Goal: Check status: Check status

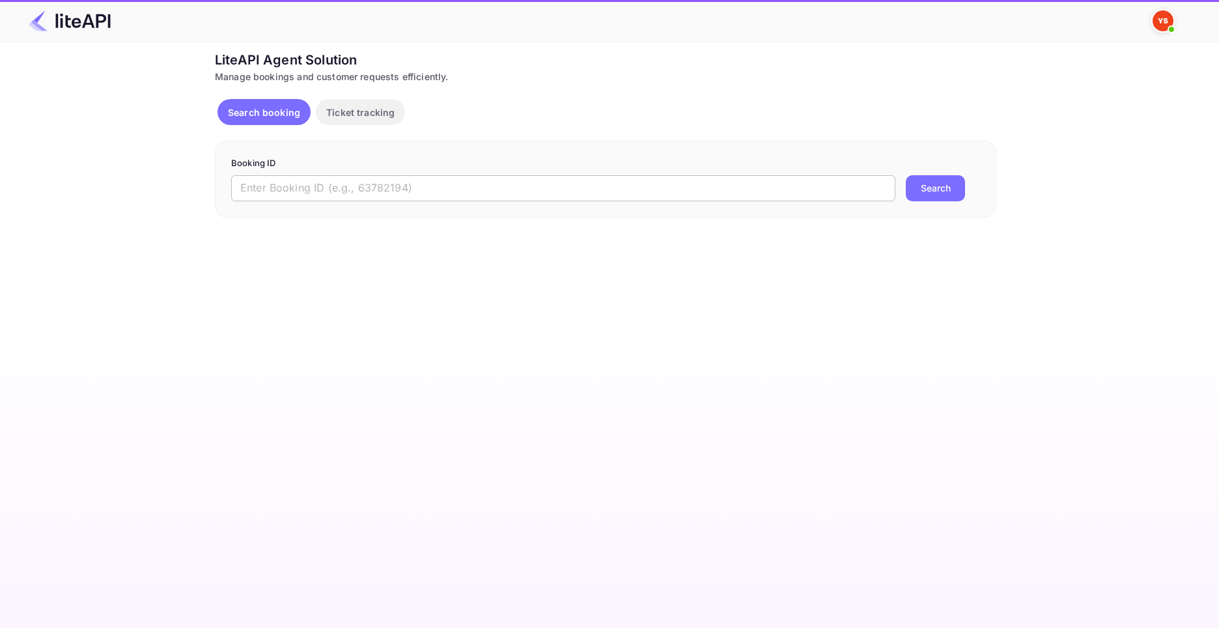
click at [491, 193] on input "text" at bounding box center [563, 188] width 664 height 26
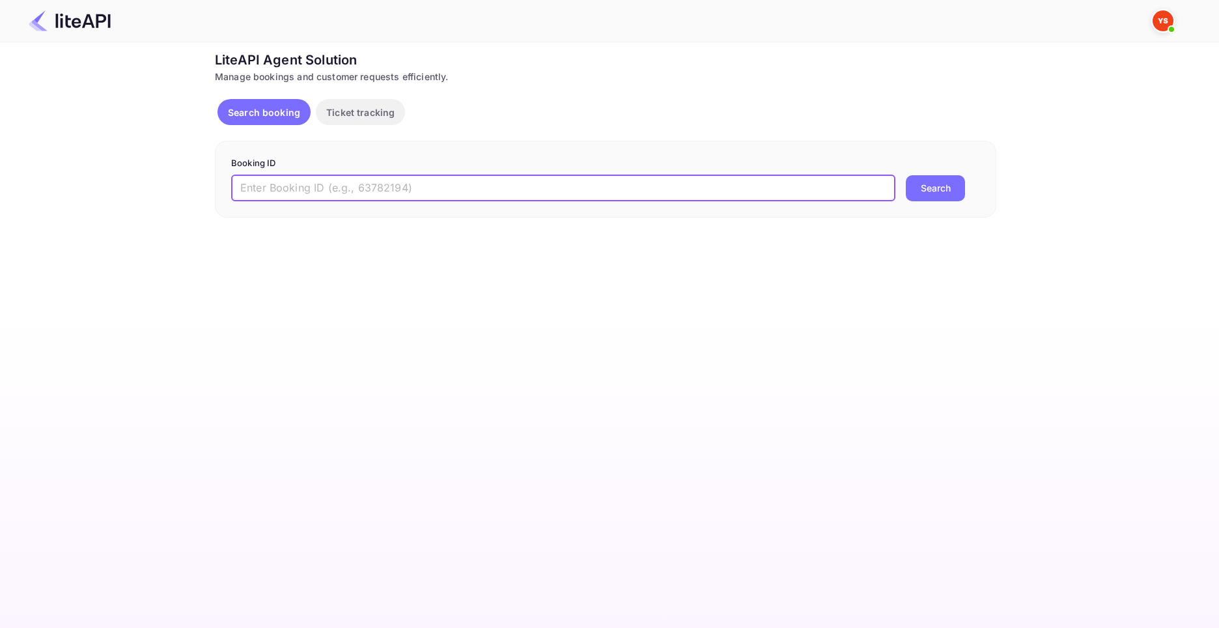
paste input "8842065"
type input "8842065"
click at [906, 175] on button "Search" at bounding box center [935, 188] width 59 height 26
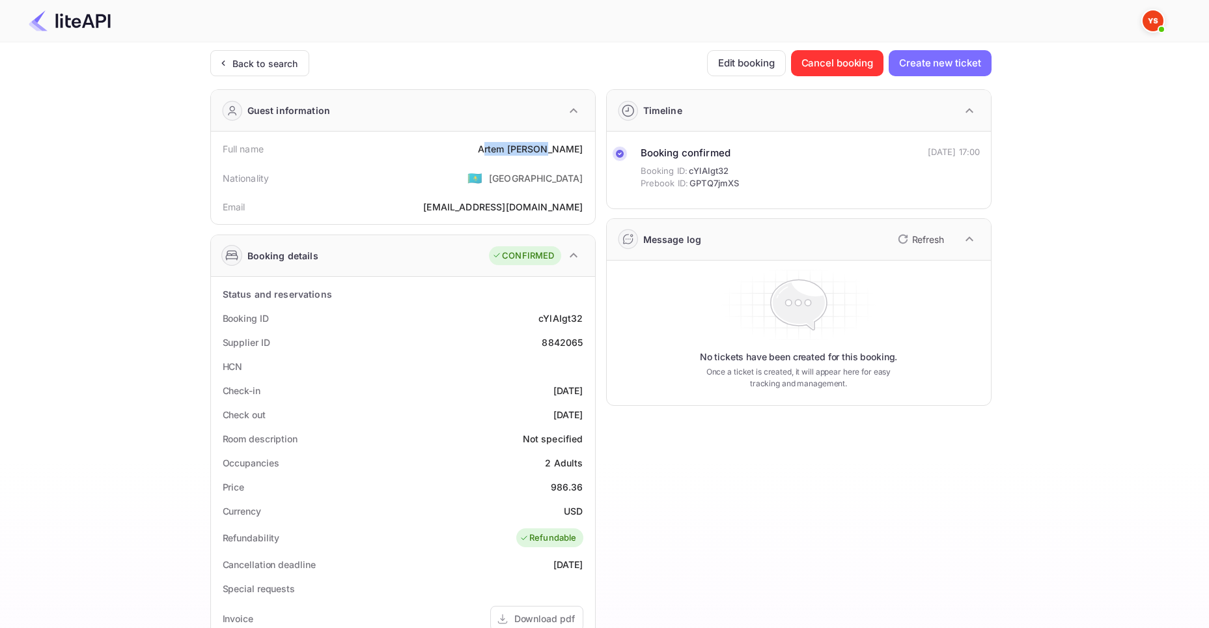
drag, startPoint x: 510, startPoint y: 148, endPoint x: 572, endPoint y: 149, distance: 61.9
click at [572, 149] on div "[PERSON_NAME]" at bounding box center [530, 149] width 105 height 14
drag, startPoint x: 505, startPoint y: 150, endPoint x: 584, endPoint y: 152, distance: 78.8
click at [584, 152] on div "Full name [PERSON_NAME]" at bounding box center [403, 149] width 374 height 24
copy div "[PERSON_NAME]"
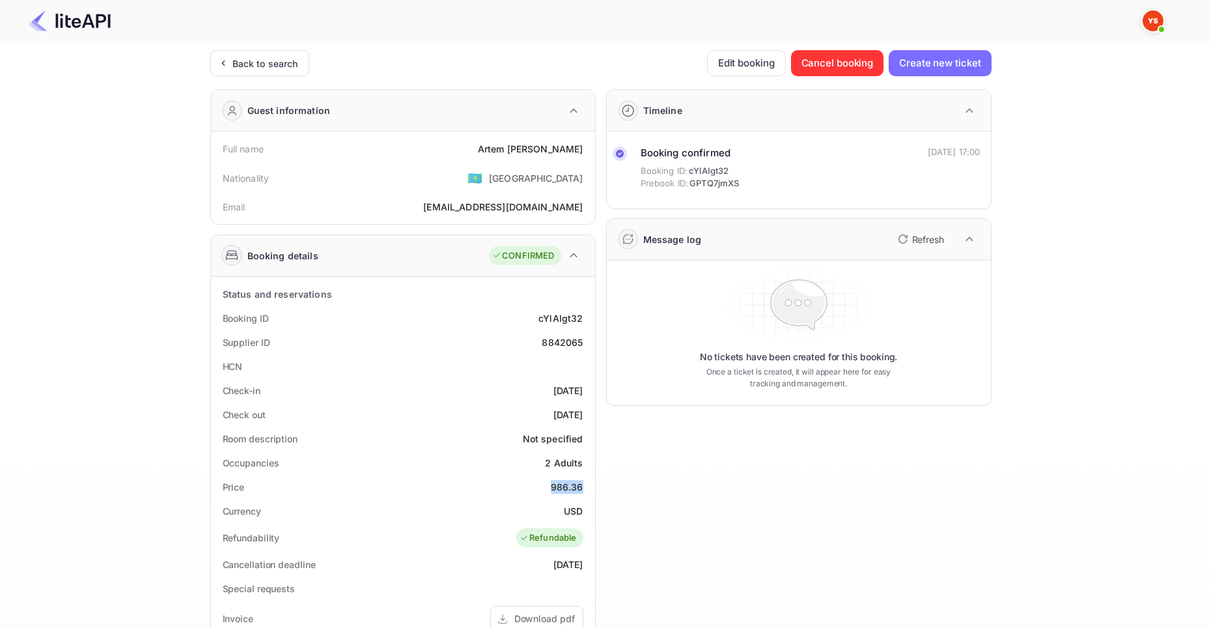
drag, startPoint x: 552, startPoint y: 486, endPoint x: 582, endPoint y: 486, distance: 30.0
click at [582, 486] on div "986.36" at bounding box center [567, 487] width 33 height 14
copy div "986.36"
drag, startPoint x: 562, startPoint y: 512, endPoint x: 580, endPoint y: 514, distance: 18.3
click at [580, 514] on div "Currency USD" at bounding box center [403, 511] width 374 height 24
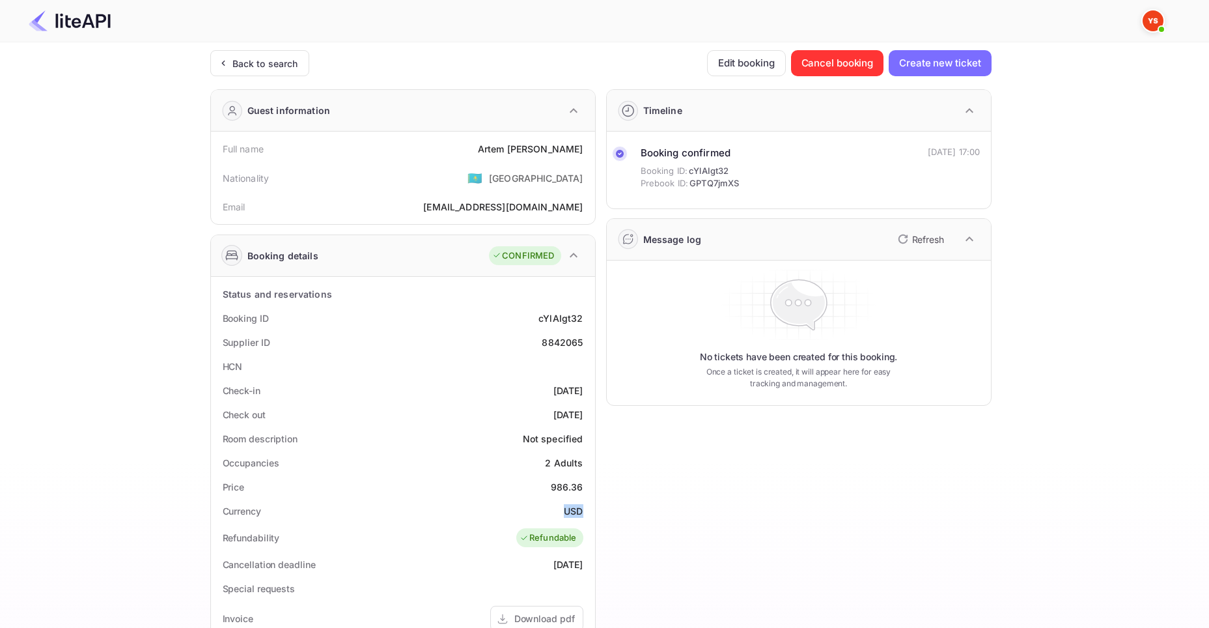
copy div "USD"
click at [266, 63] on div "Back to search" at bounding box center [265, 64] width 66 height 14
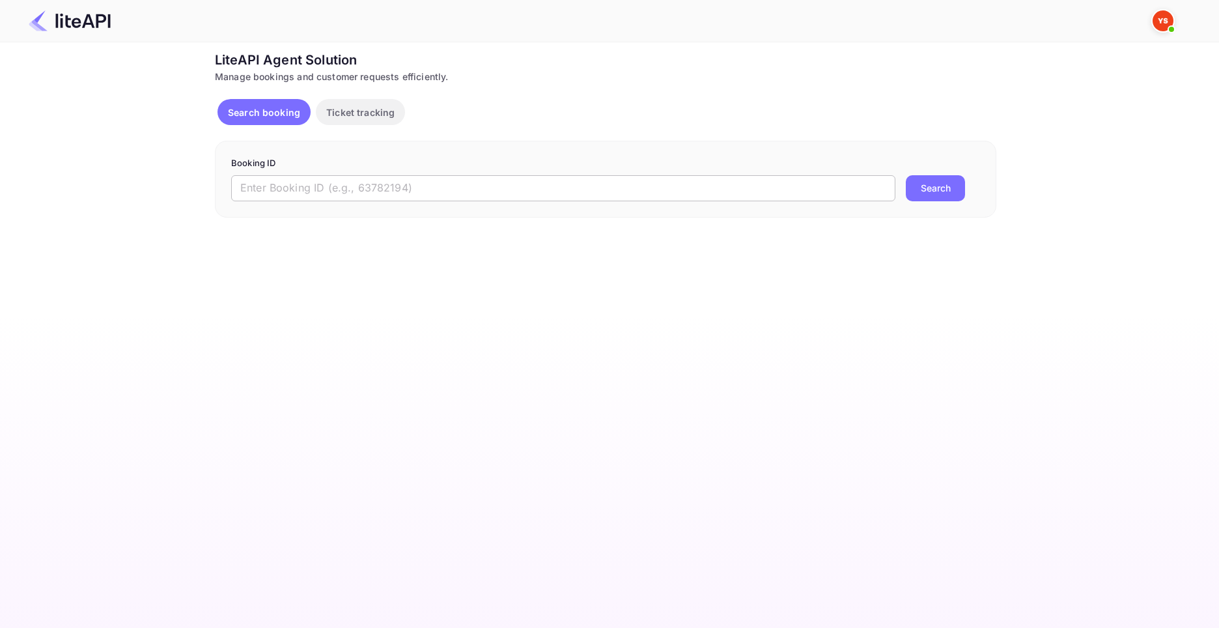
click at [382, 180] on input "text" at bounding box center [563, 188] width 664 height 26
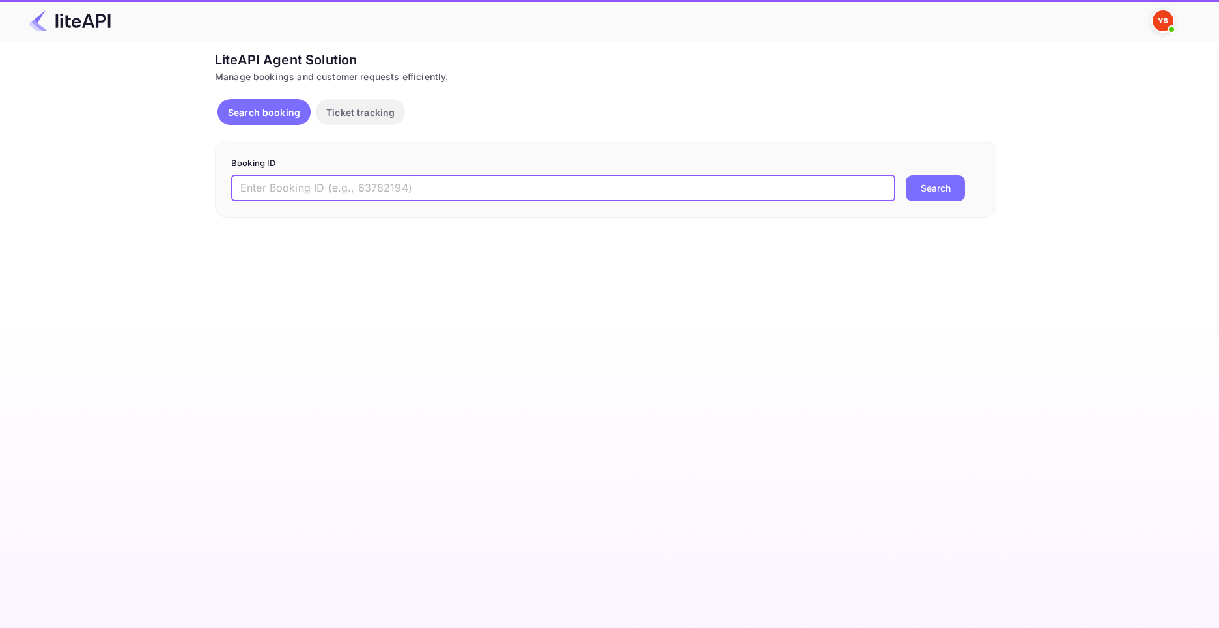
paste input "8826527"
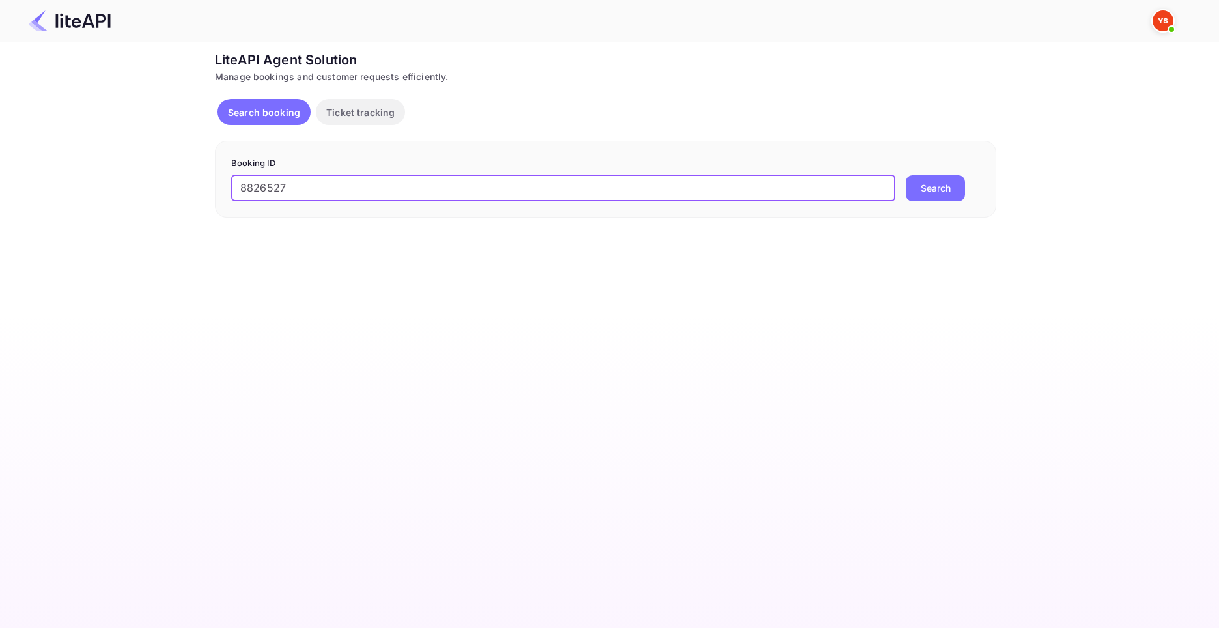
type input "8826527"
click at [906, 175] on button "Search" at bounding box center [935, 188] width 59 height 26
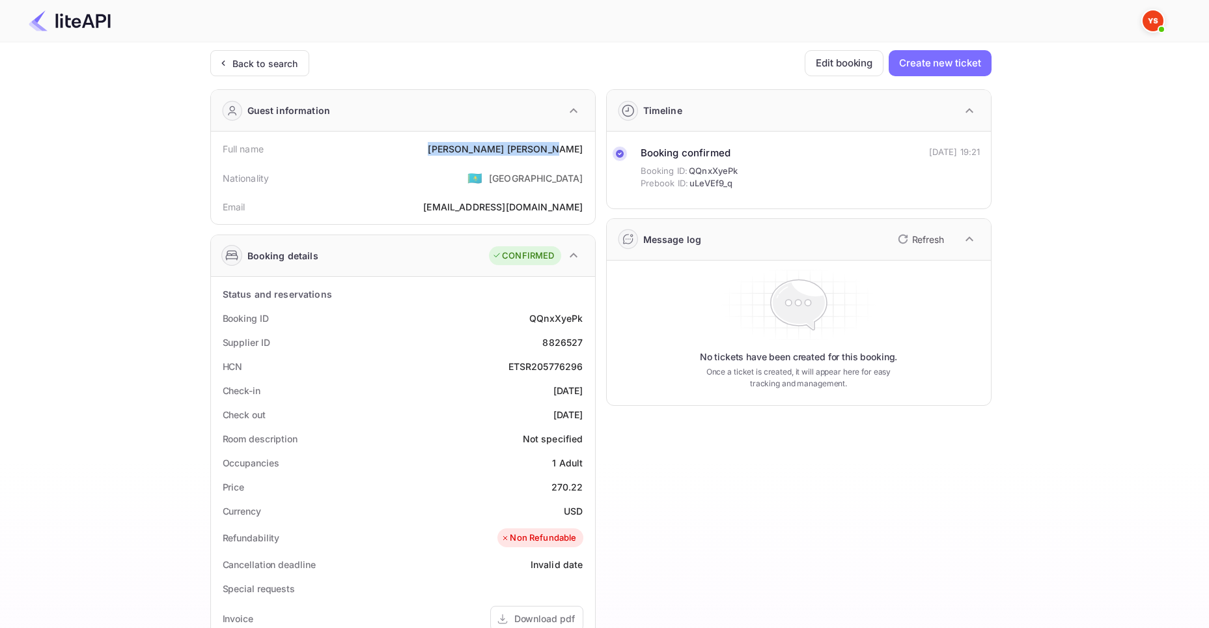
drag, startPoint x: 512, startPoint y: 147, endPoint x: 591, endPoint y: 152, distance: 78.3
click at [591, 152] on div "Full name [PERSON_NAME] Nationality 🇰🇿 [DEMOGRAPHIC_DATA] Email [EMAIL_ADDRESS]…" at bounding box center [403, 178] width 384 height 92
copy div "[PERSON_NAME]"
drag, startPoint x: 553, startPoint y: 488, endPoint x: 590, endPoint y: 492, distance: 36.7
click at [590, 492] on div "Status and reservations Booking ID QQnxXyePk Supplier ID 8826527 HCN ETSR205776…" at bounding box center [403, 599] width 384 height 645
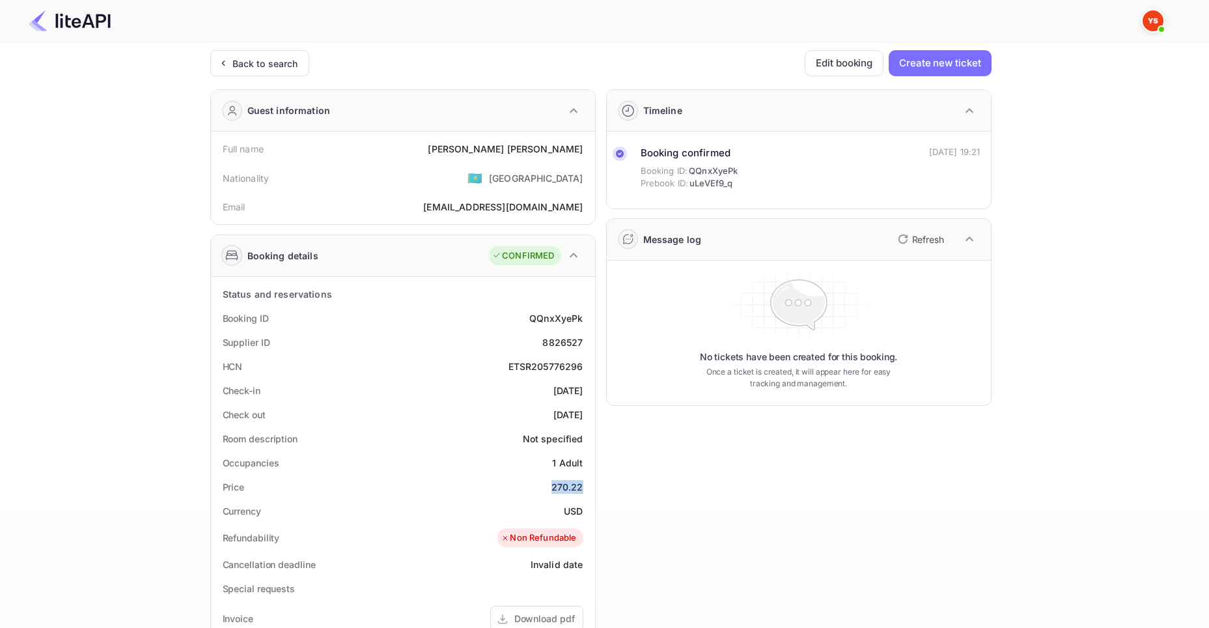
copy div "270.22"
drag, startPoint x: 563, startPoint y: 514, endPoint x: 583, endPoint y: 512, distance: 19.6
click at [583, 512] on div "Currency USD" at bounding box center [403, 511] width 374 height 24
copy div "USD"
